Goal: Complete application form

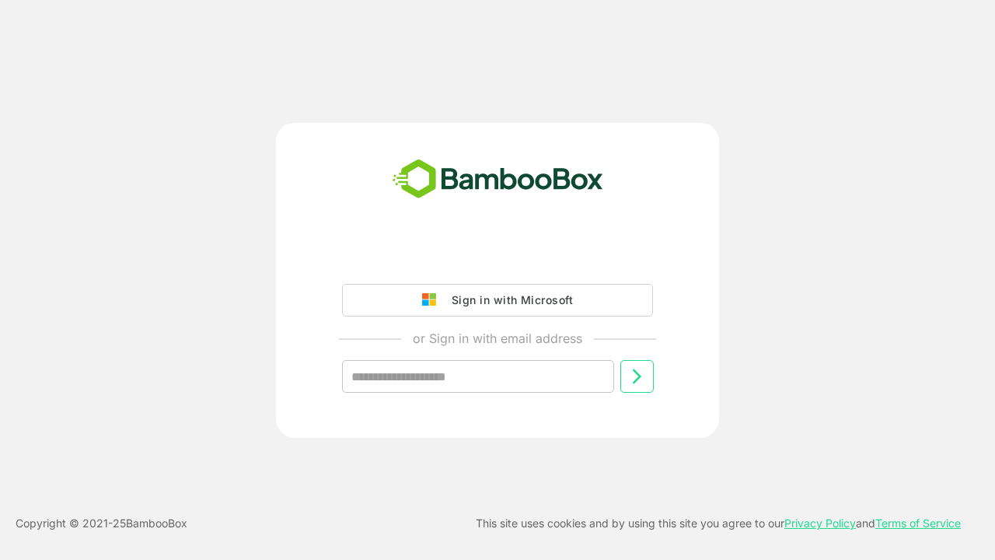
type input "**********"
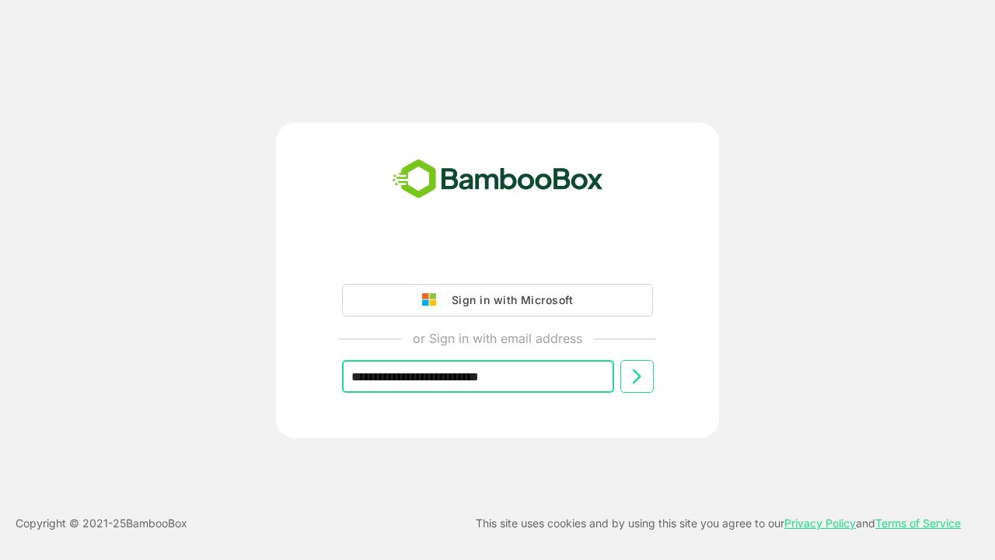
click at [637, 376] on icon at bounding box center [636, 376] width 19 height 19
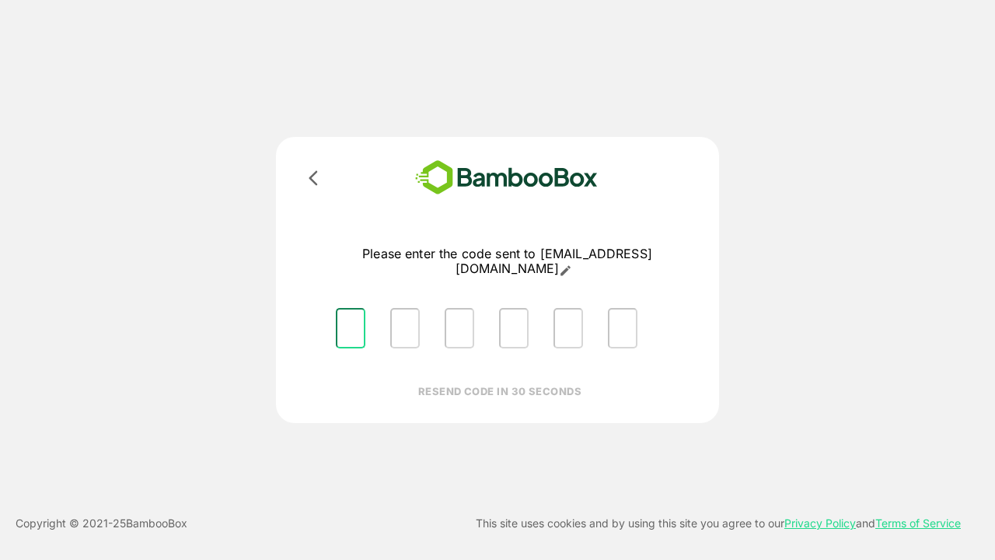
type input "*"
